Goal: Task Accomplishment & Management: Use online tool/utility

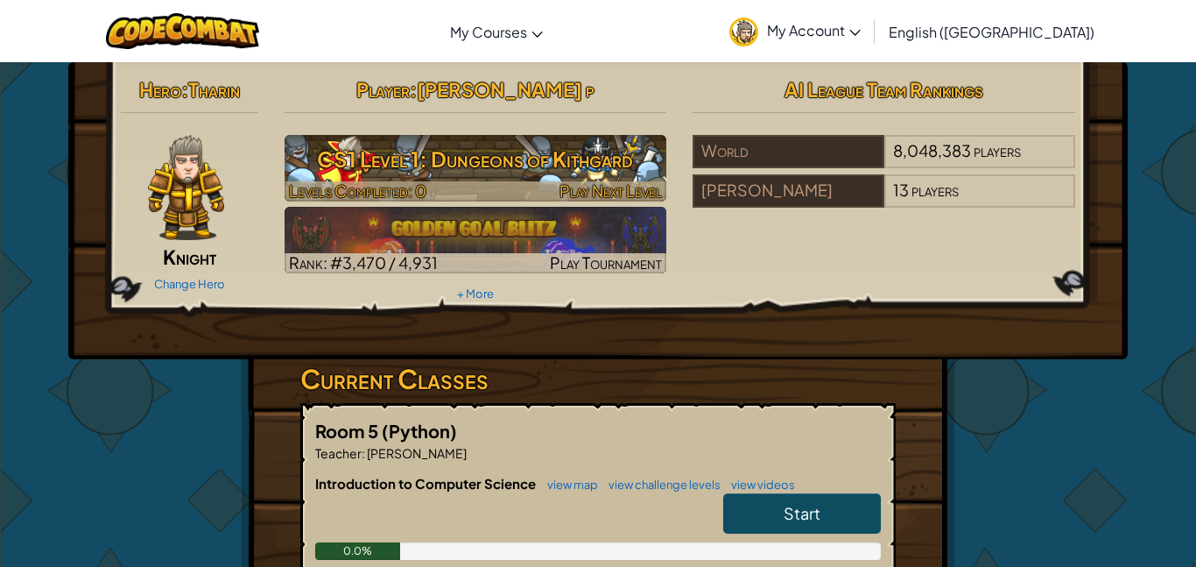
click at [504, 174] on h3 "CS1 Level 1: Dungeons of Kithgard" at bounding box center [476, 158] width 383 height 39
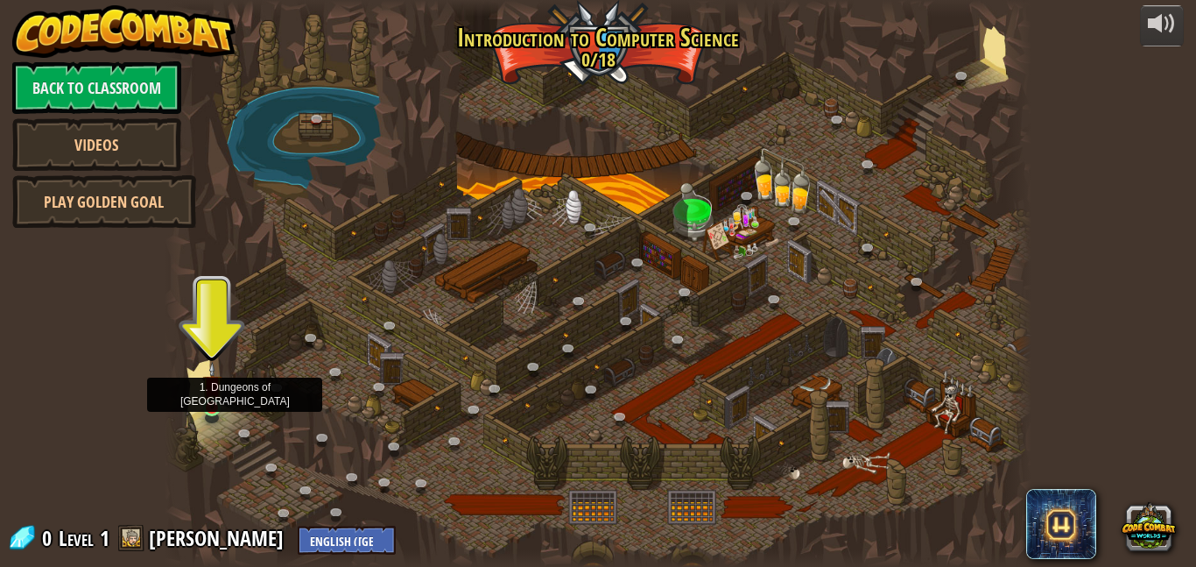
click at [212, 388] on img at bounding box center [212, 385] width 20 height 47
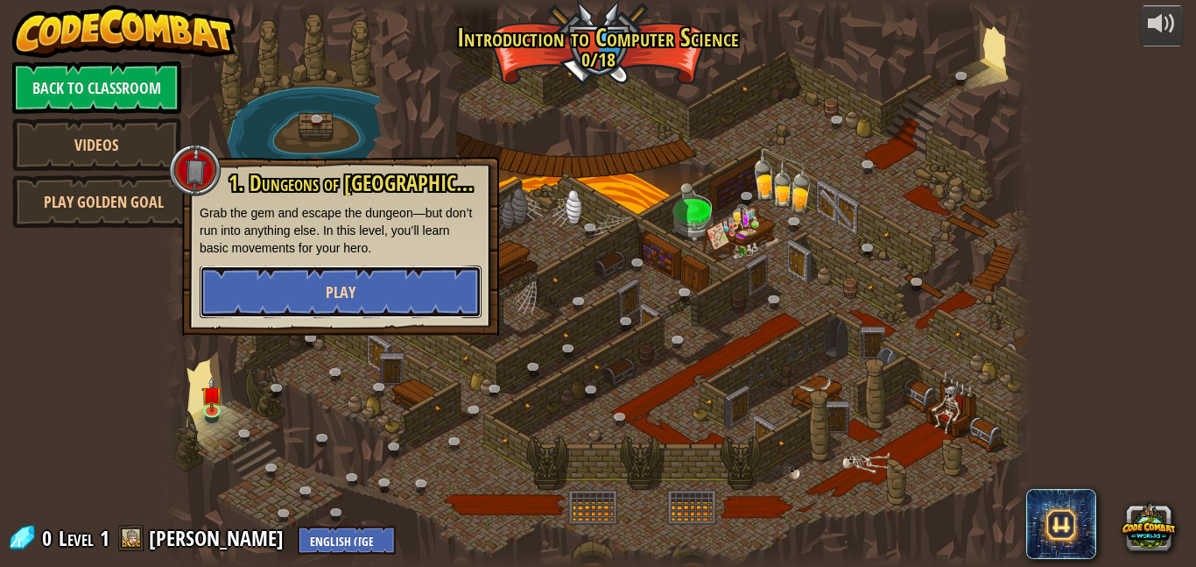
click at [243, 316] on button "Play" at bounding box center [341, 291] width 282 height 53
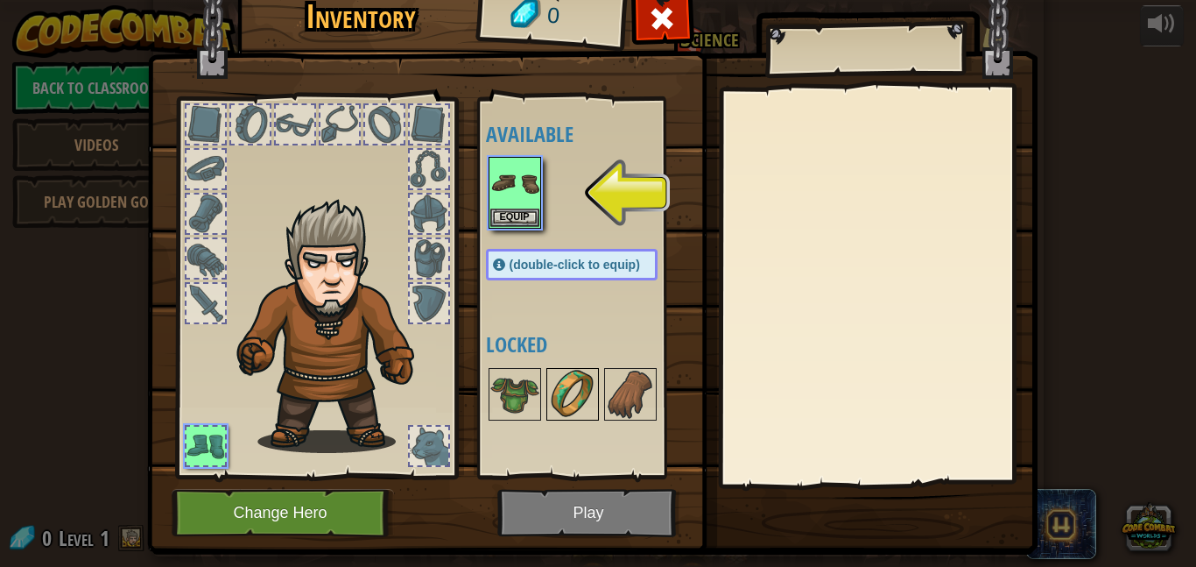
click at [567, 388] on img at bounding box center [572, 394] width 49 height 49
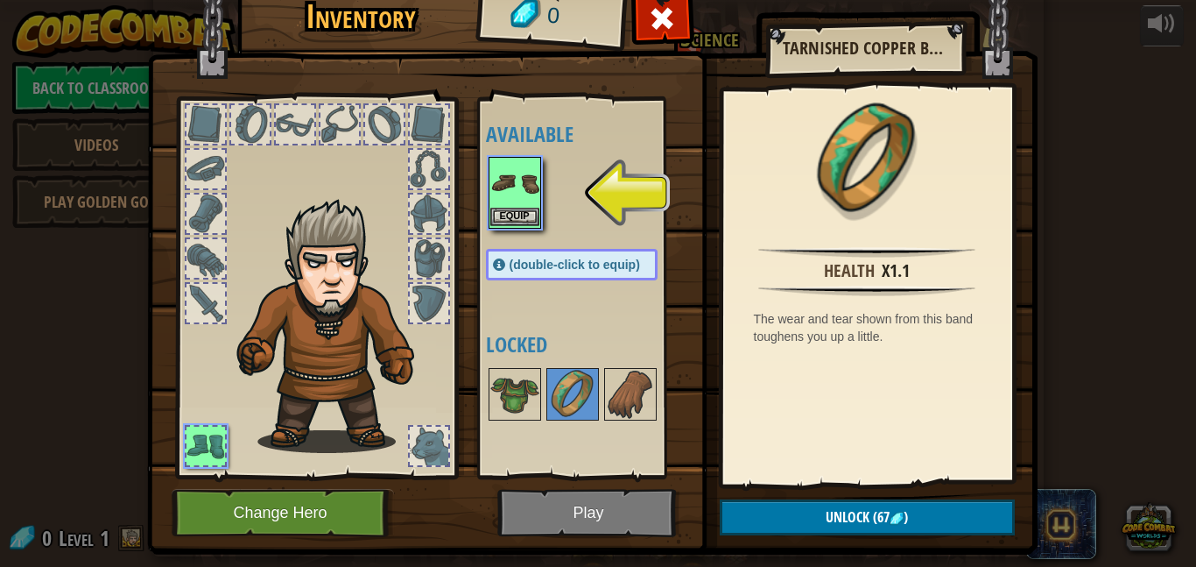
click at [513, 204] on img at bounding box center [514, 183] width 49 height 49
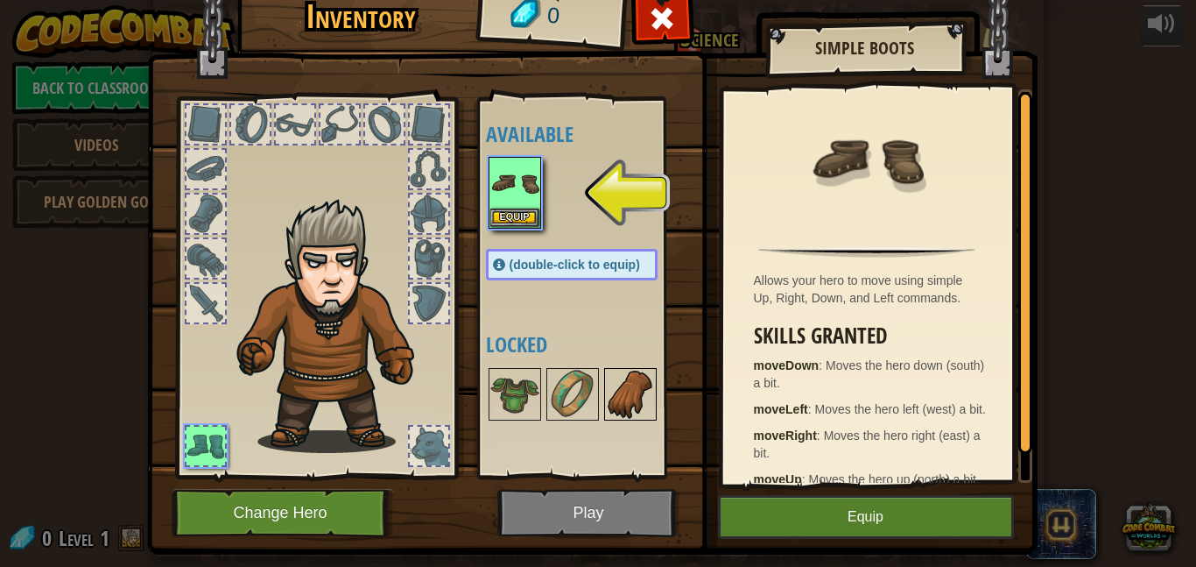
click at [616, 404] on img at bounding box center [630, 394] width 49 height 49
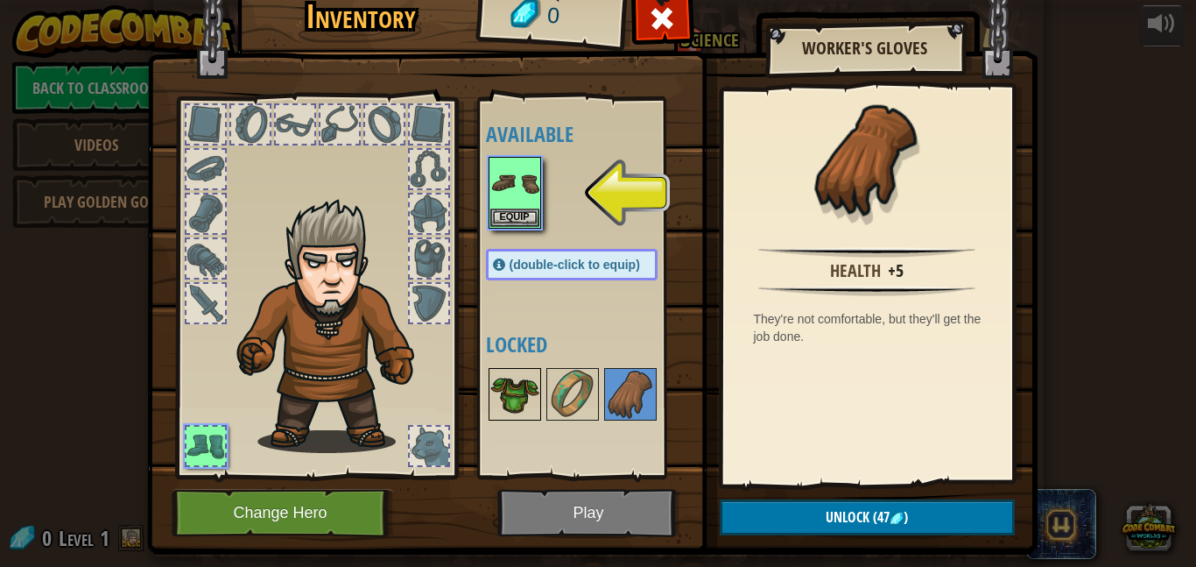
click at [504, 409] on img at bounding box center [514, 394] width 49 height 49
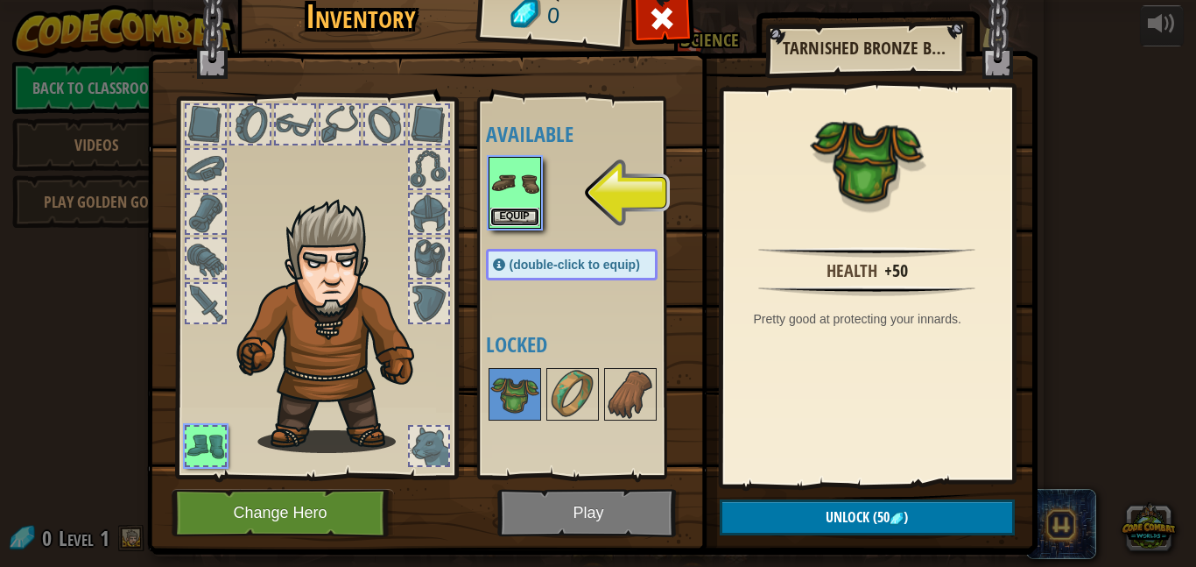
click at [524, 215] on button "Equip" at bounding box center [514, 217] width 49 height 18
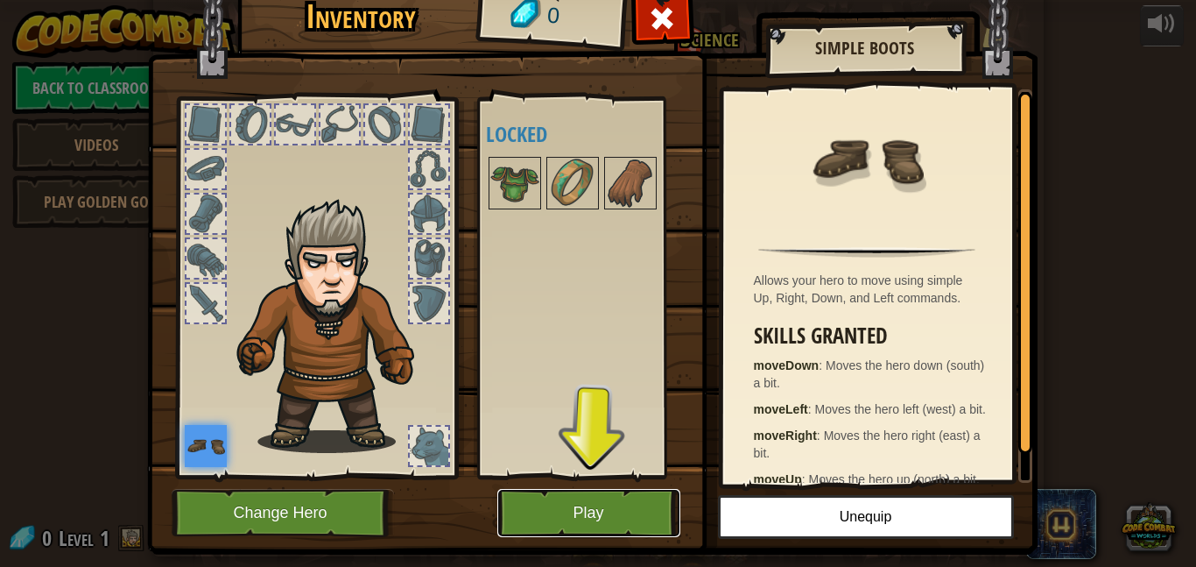
click at [594, 518] on button "Play" at bounding box center [588, 513] width 183 height 48
